Goal: Information Seeking & Learning: Learn about a topic

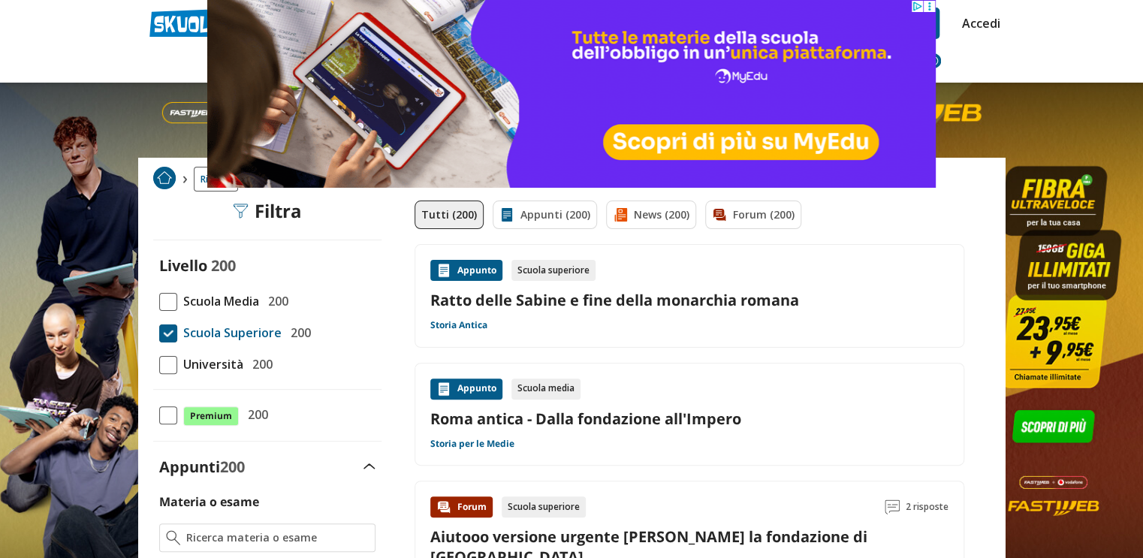
scroll to position [18, 0]
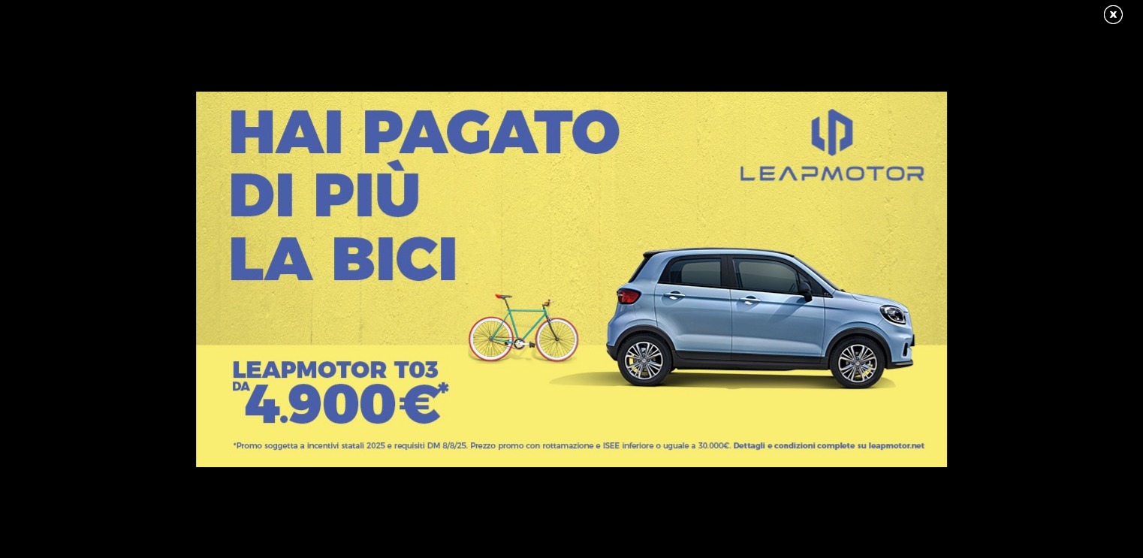
click at [917, 334] on link at bounding box center [767, 355] width 1143 height 526
click at [1119, 15] on link at bounding box center [1121, 15] width 38 height 23
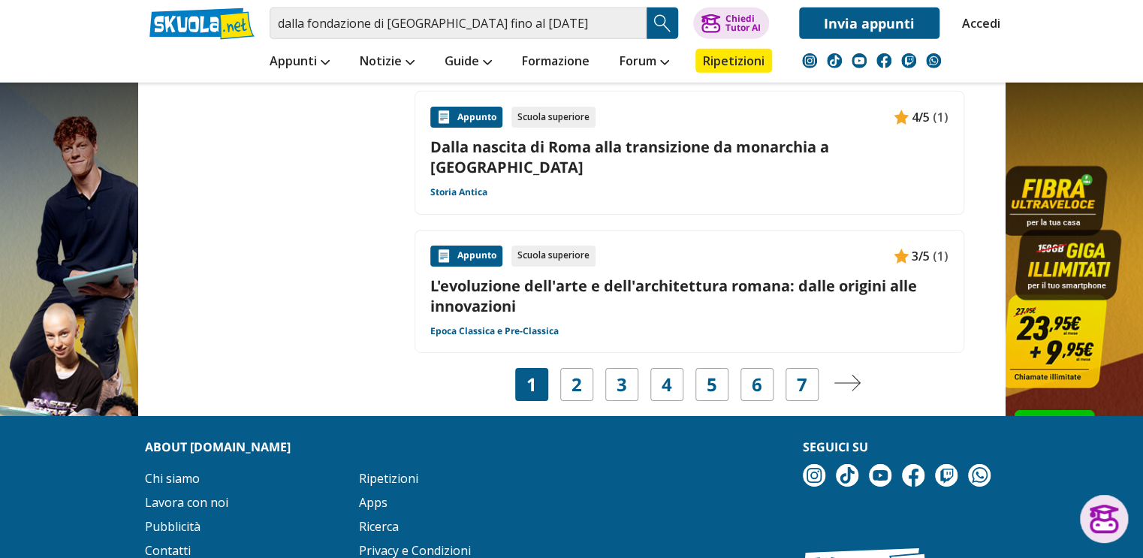
scroll to position [2438, 0]
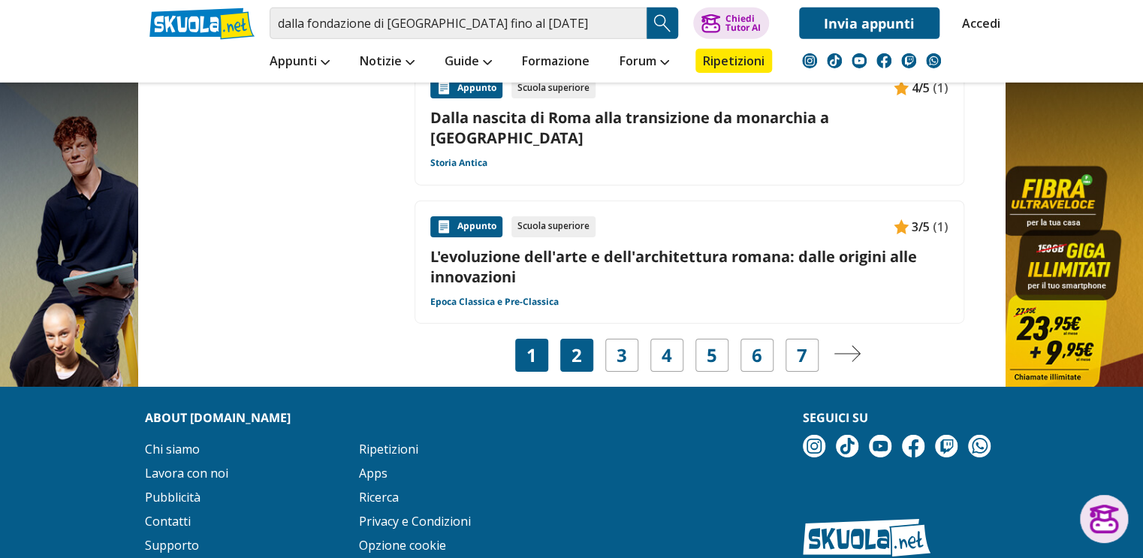
click at [577, 345] on link "2" at bounding box center [577, 355] width 11 height 21
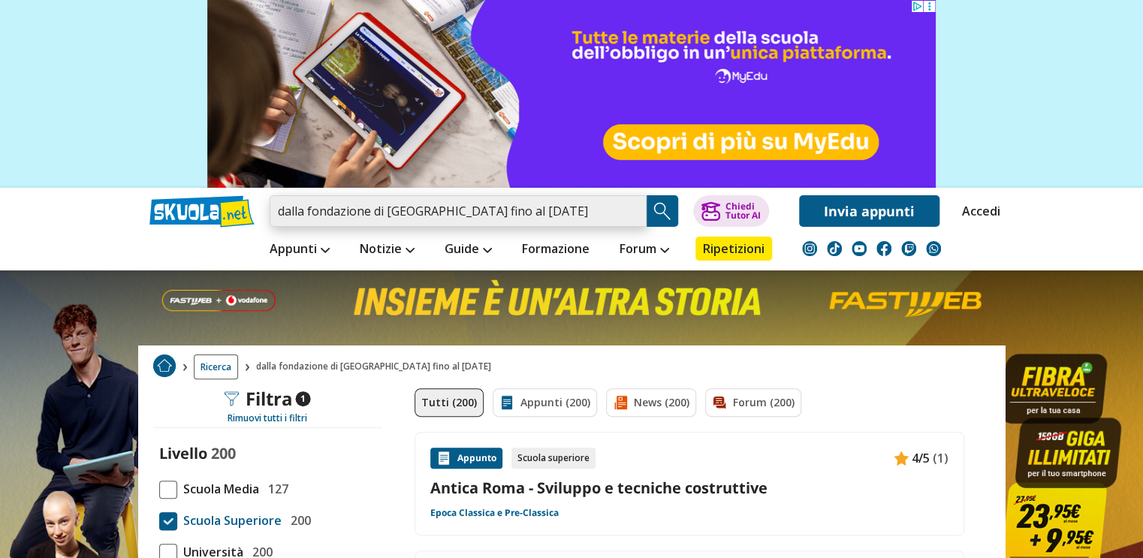
click at [511, 207] on input "dalla fondazione di [GEOGRAPHIC_DATA] fino al [DATE]" at bounding box center [458, 211] width 377 height 32
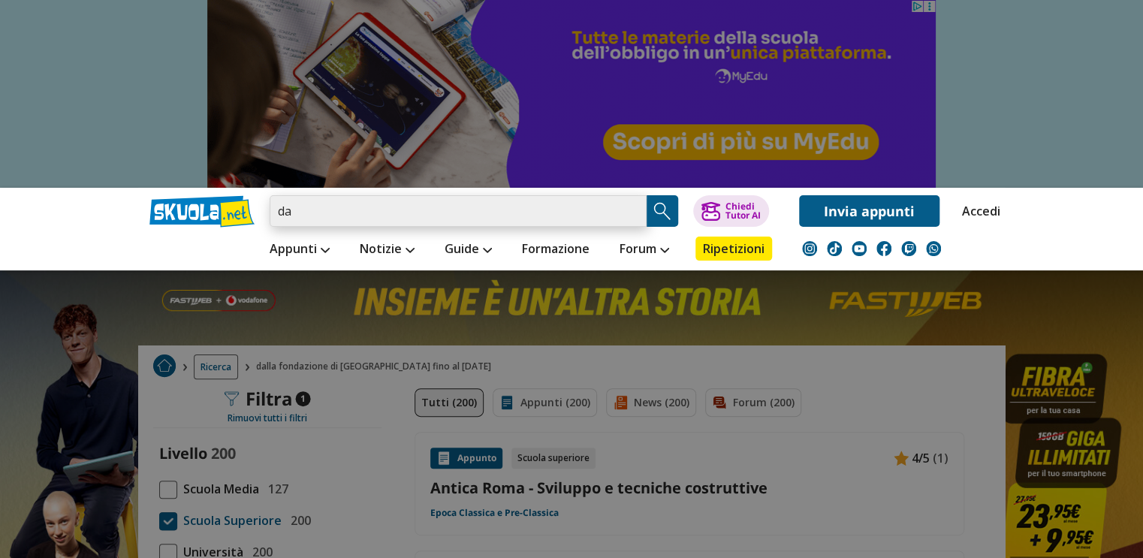
type input "d"
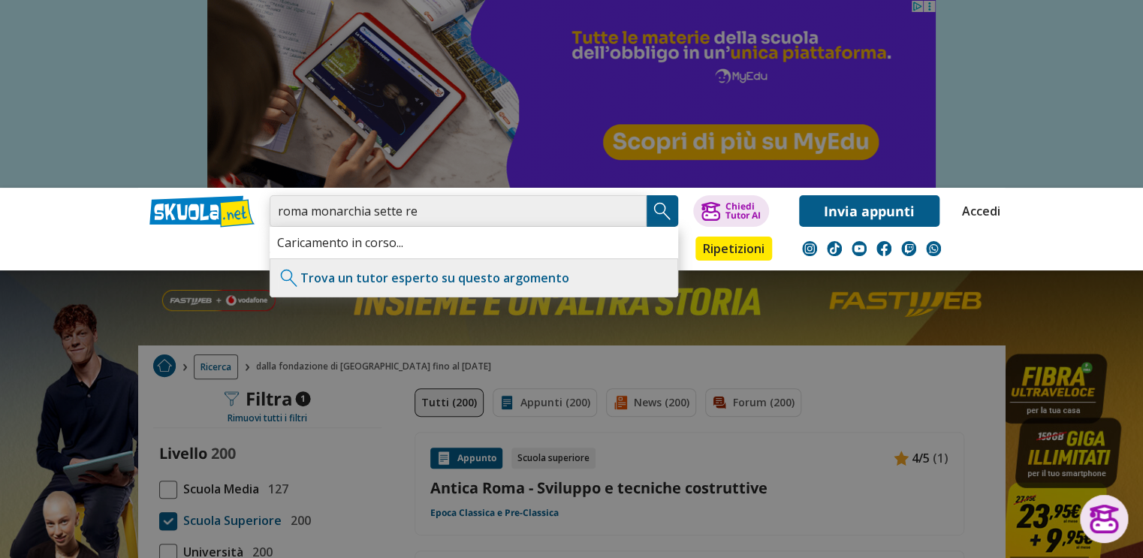
type input "roma monarchia sette re"
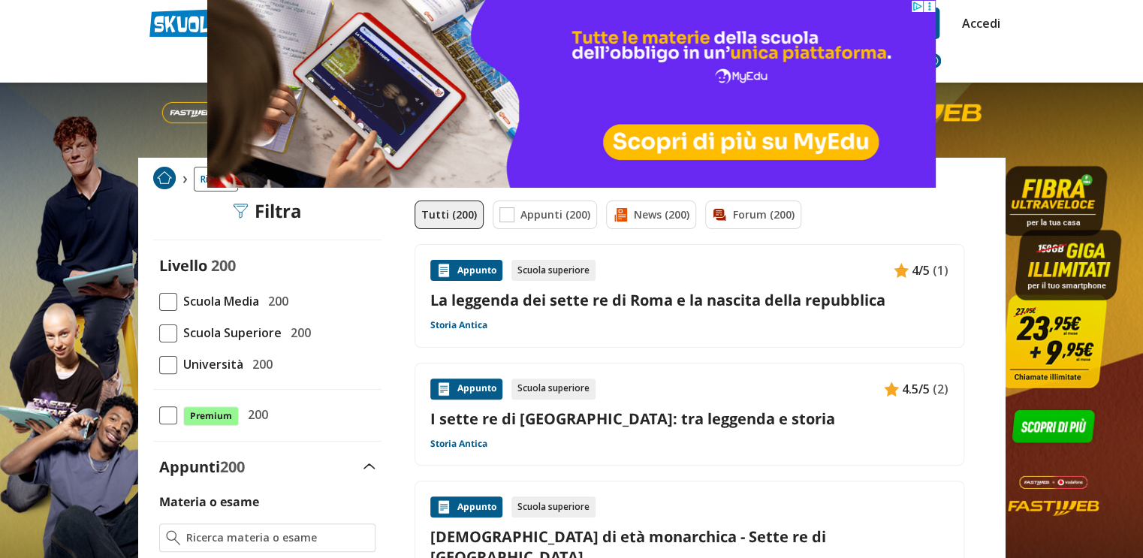
click at [170, 337] on span at bounding box center [168, 334] width 18 height 18
click at [159, 333] on input "Scuola Superiore 200" at bounding box center [159, 333] width 0 height 0
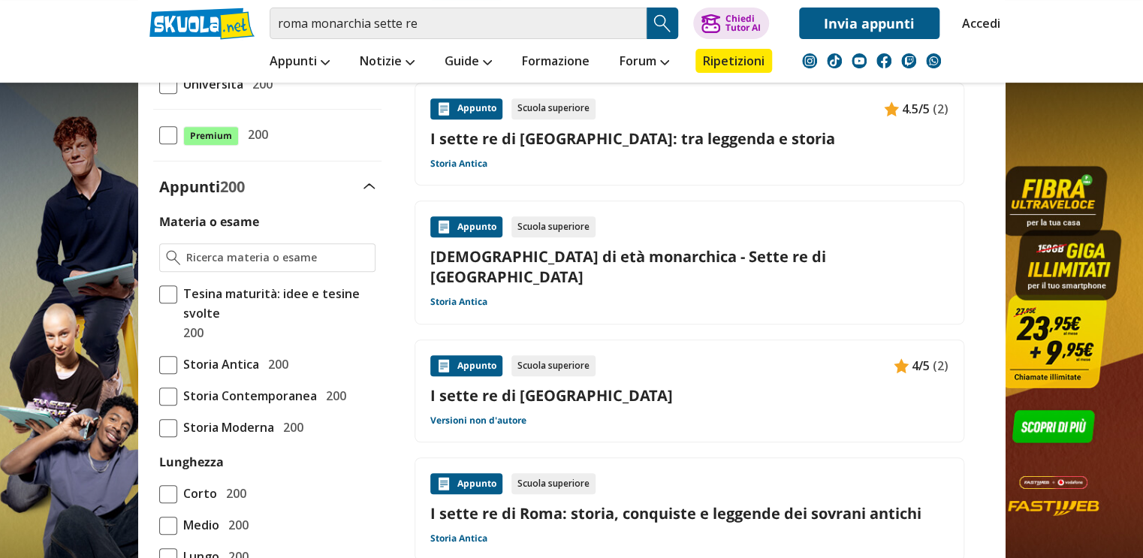
scroll to position [276, 0]
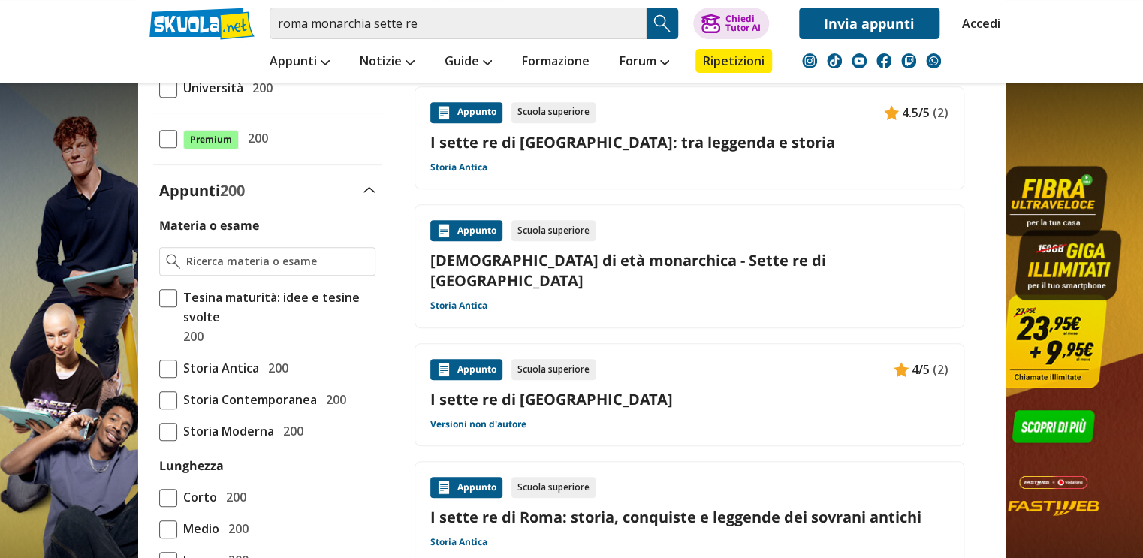
click at [742, 258] on link "Roma di età monarchica - Sette re di Roma" at bounding box center [689, 270] width 518 height 41
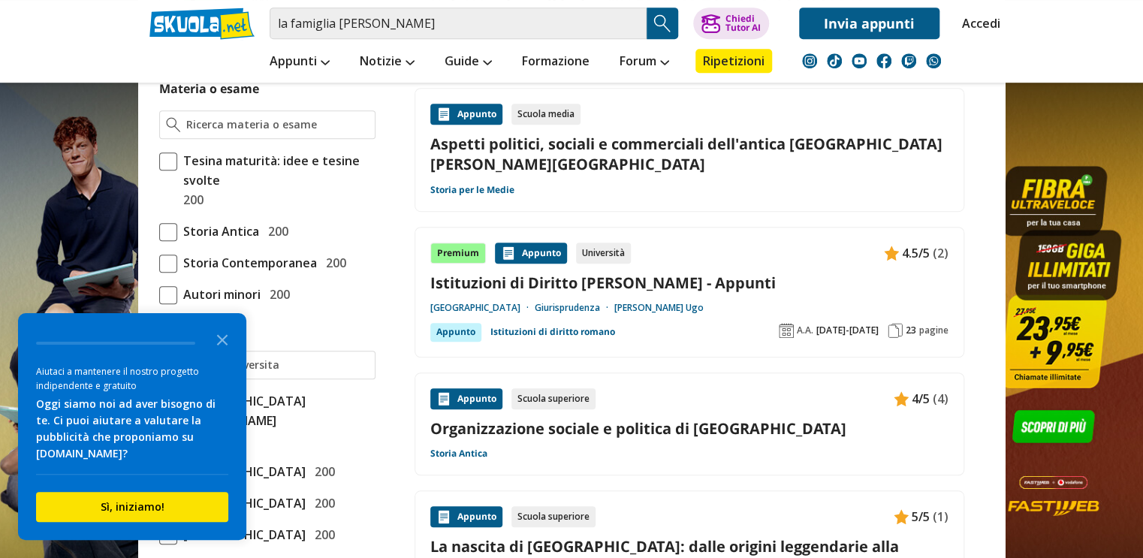
scroll to position [419, 0]
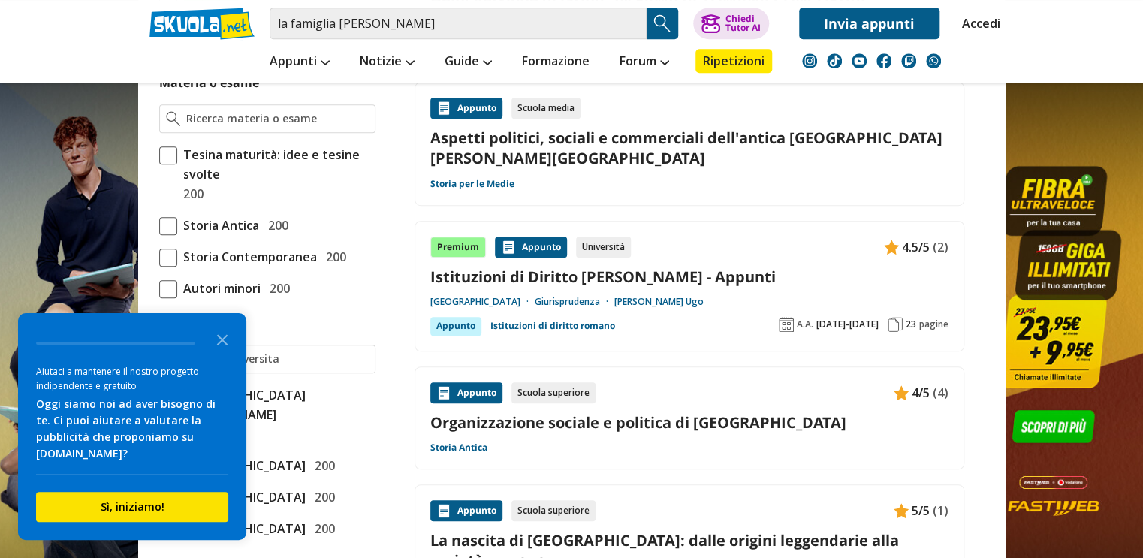
click at [714, 412] on link "Organizzazione sociale e politica di [GEOGRAPHIC_DATA]" at bounding box center [689, 422] width 518 height 20
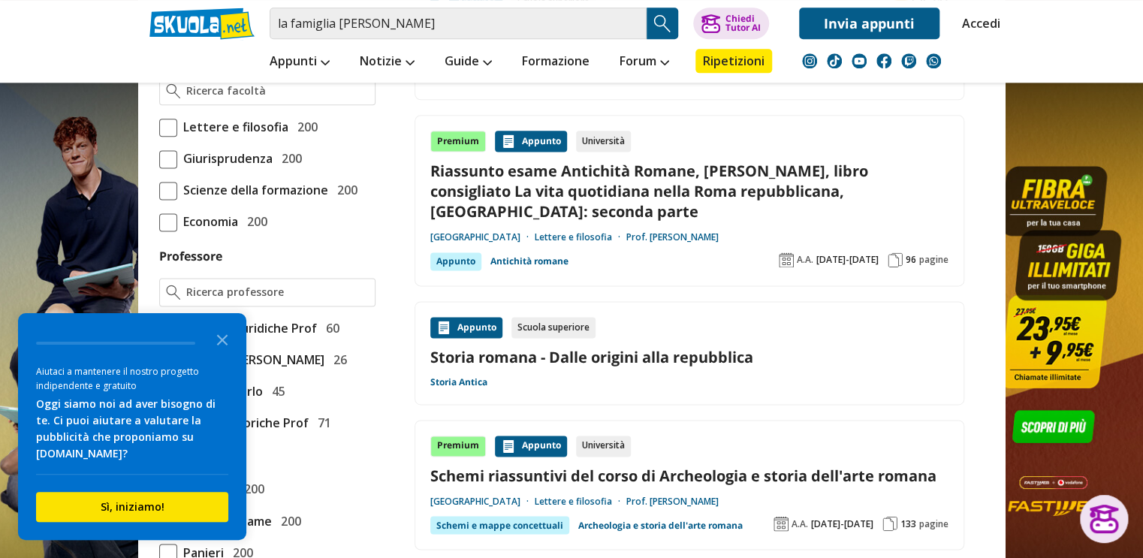
scroll to position [932, 0]
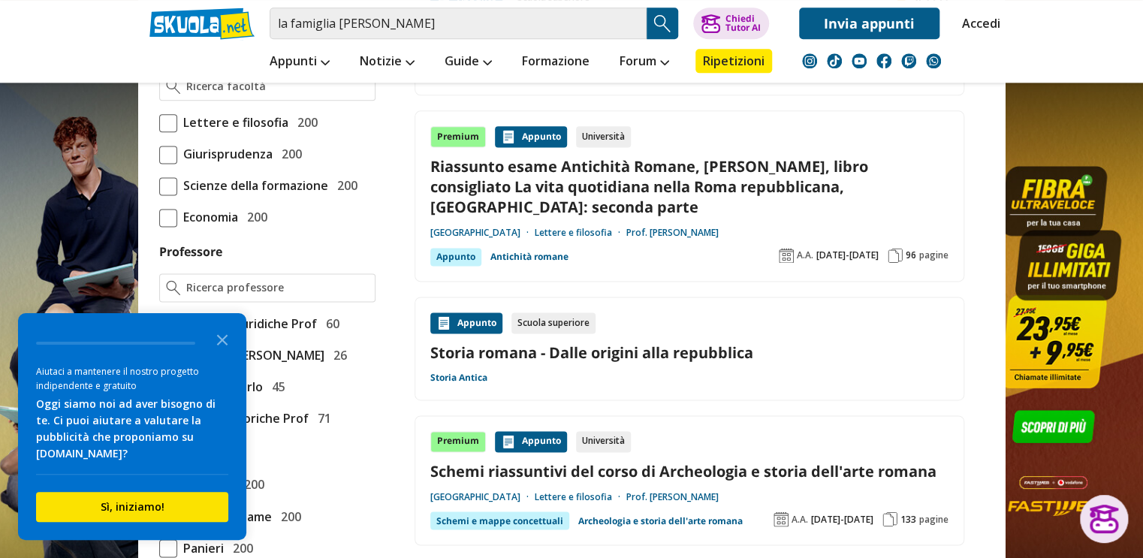
click at [751, 343] on link "Storia romana - Dalle origini alla repubblica" at bounding box center [689, 353] width 518 height 20
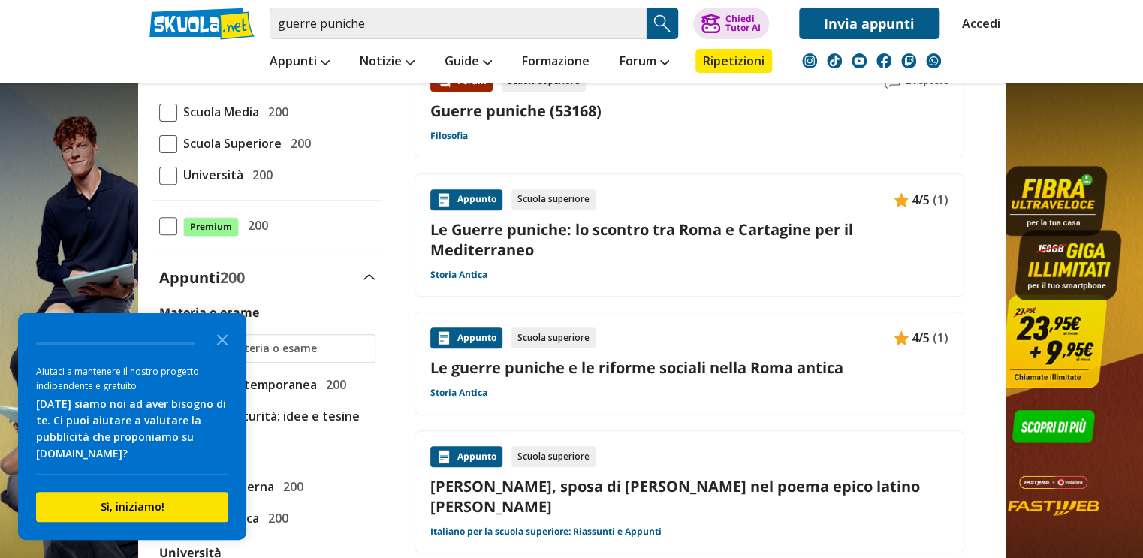
scroll to position [170, 0]
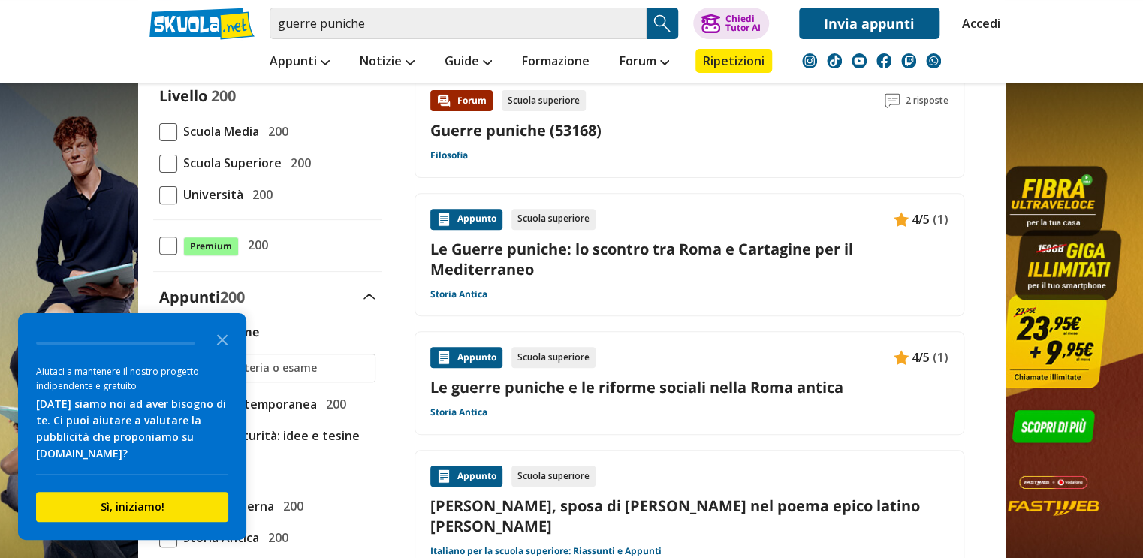
click at [745, 256] on link "Le Guerre puniche: lo scontro tra Roma e Cartagine per il Mediterraneo" at bounding box center [689, 259] width 518 height 41
click at [732, 391] on link "Le guerre puniche e le riforme sociali nella Roma antica" at bounding box center [689, 387] width 518 height 20
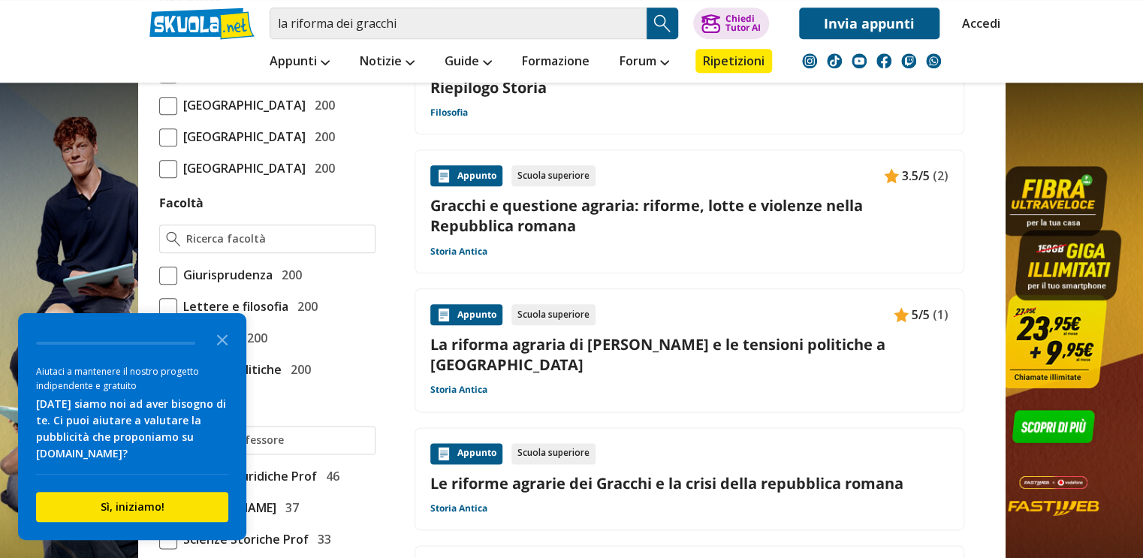
scroll to position [742, 0]
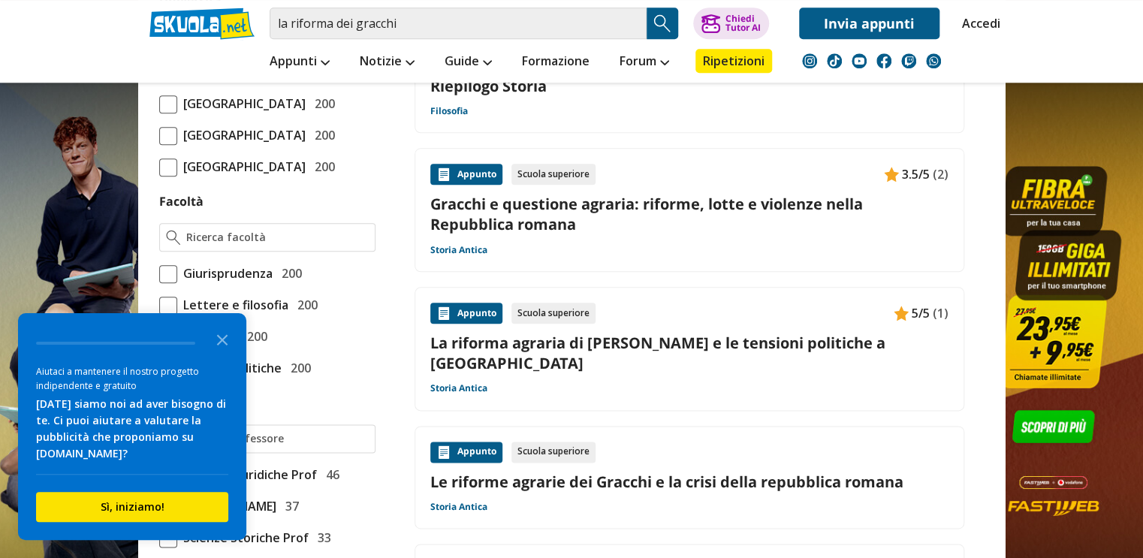
click at [781, 333] on link "La riforma agraria di [PERSON_NAME] e le tensioni politiche a [GEOGRAPHIC_DATA]" at bounding box center [689, 353] width 518 height 41
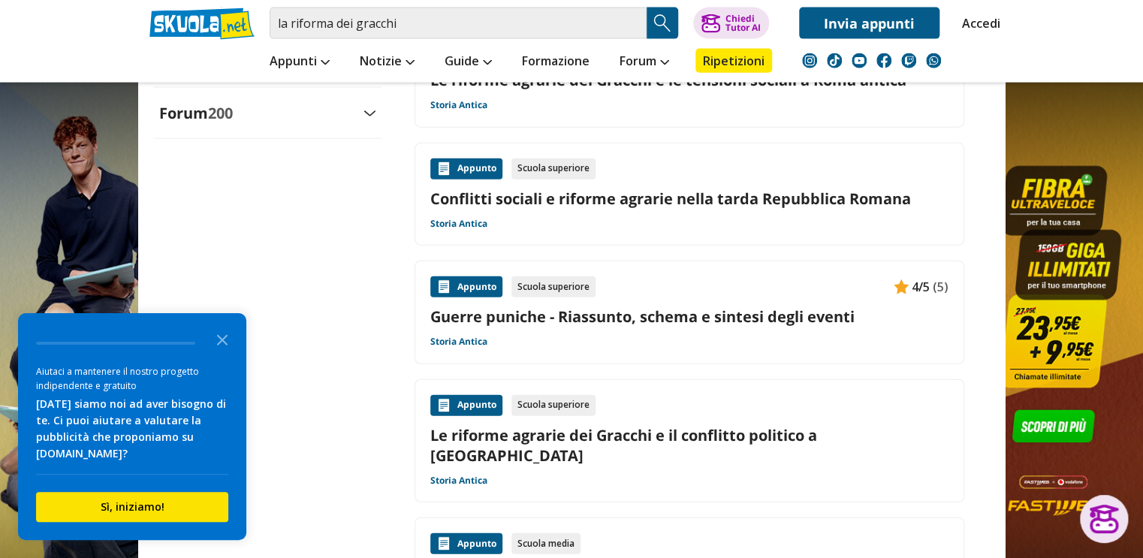
scroll to position [1766, 0]
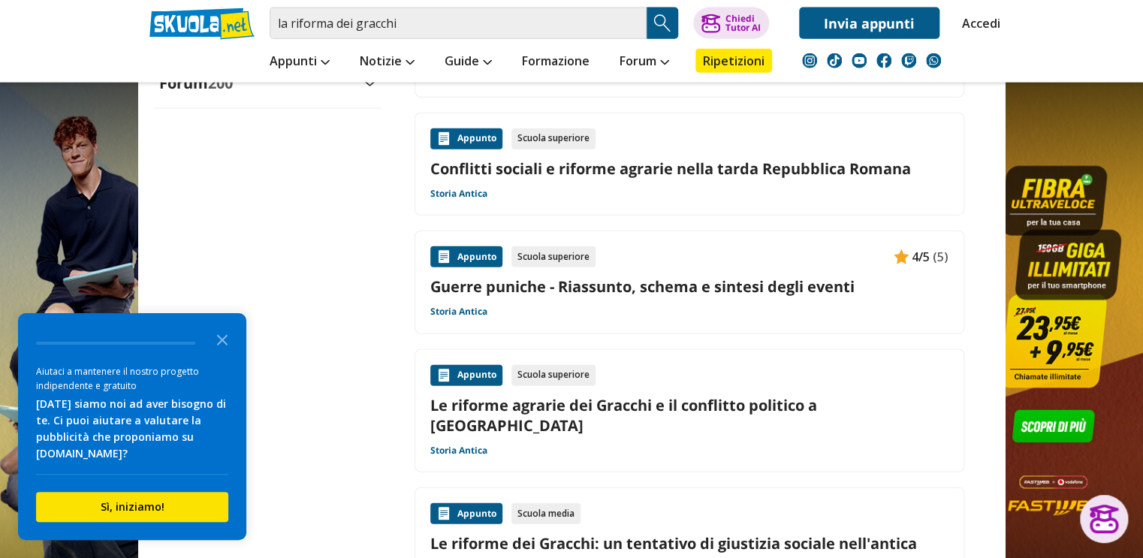
click at [865, 246] on div "Appunto Scuola superiore 4/5 (5)" at bounding box center [689, 256] width 518 height 21
